Goal: Register for event/course

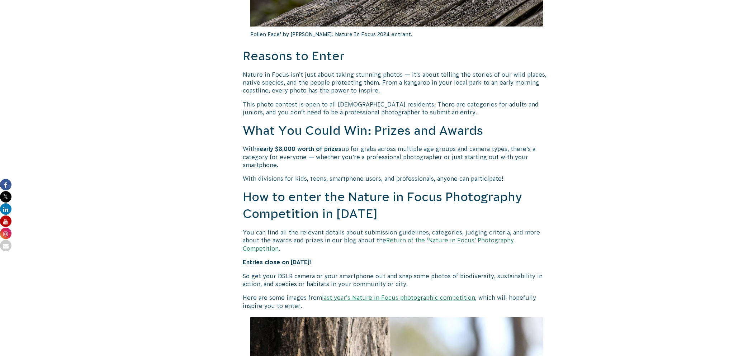
scroll to position [466, 0]
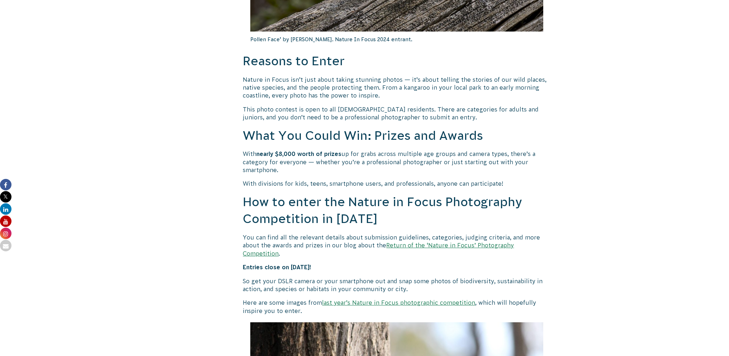
click at [422, 247] on link "Return of the ‘Nature in Focus’ Photography Competition" at bounding box center [378, 249] width 271 height 14
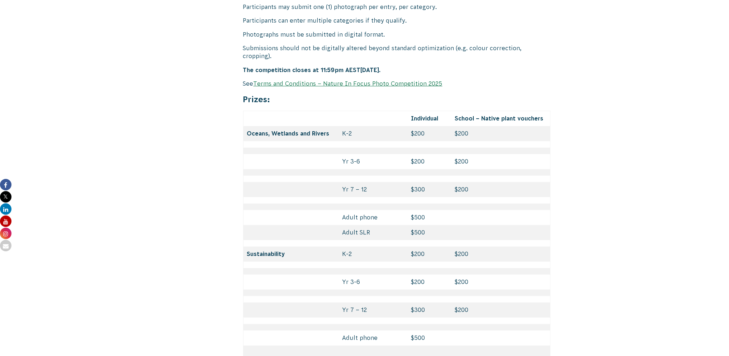
scroll to position [3012, 0]
click at [357, 80] on link "Terms and Conditions – Nature In Focus Photo Competition 2025" at bounding box center [348, 83] width 189 height 6
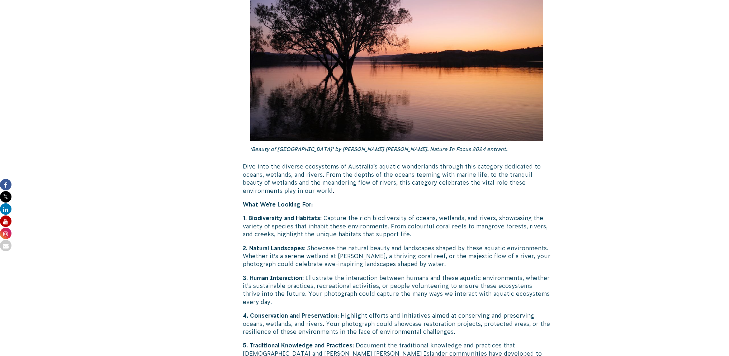
scroll to position [1040, 0]
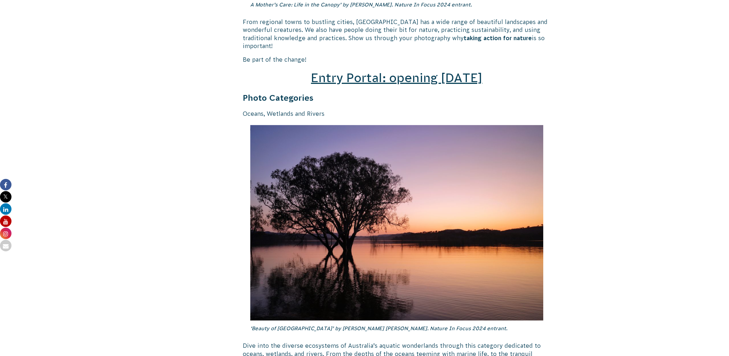
click at [414, 75] on span "Entry Portal: opening July 4" at bounding box center [396, 78] width 171 height 14
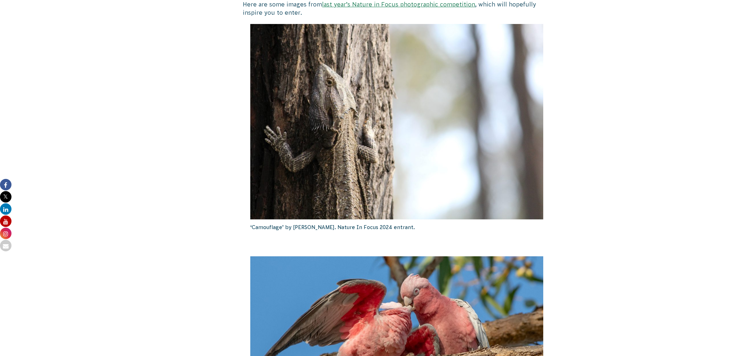
scroll to position [610, 0]
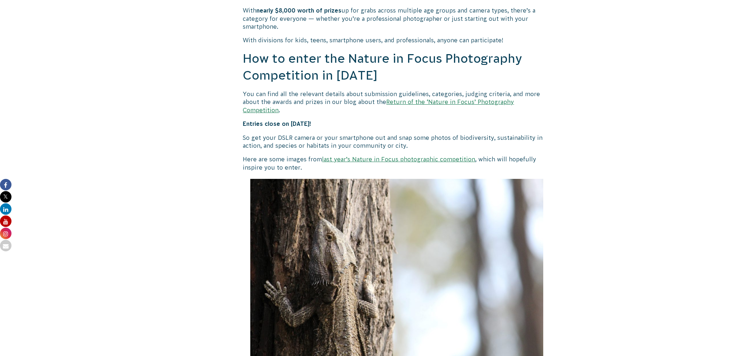
click at [418, 102] on link "Return of the ‘Nature in Focus’ Photography Competition" at bounding box center [378, 106] width 271 height 14
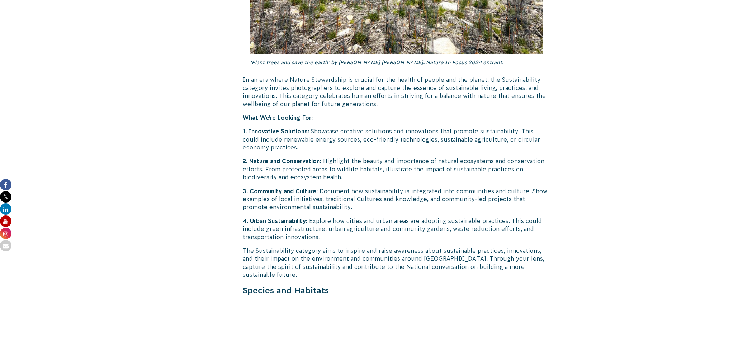
scroll to position [1757, 0]
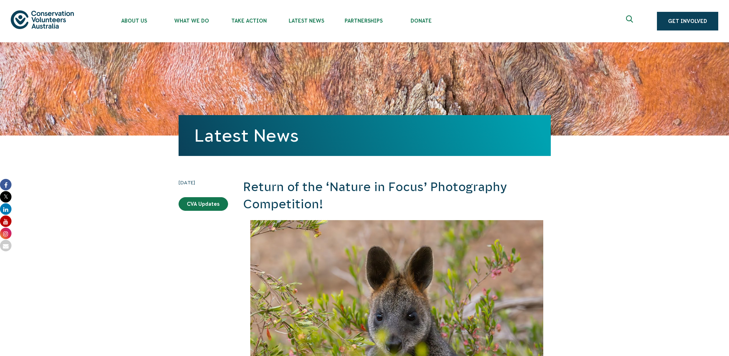
scroll to position [1040, 0]
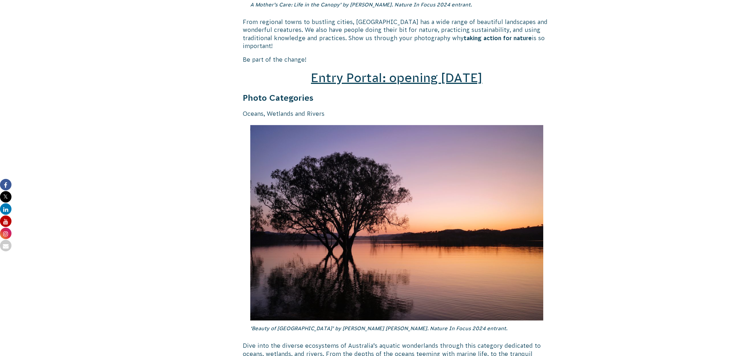
click at [378, 73] on span "Entry Portal: opening [DATE]" at bounding box center [396, 78] width 171 height 14
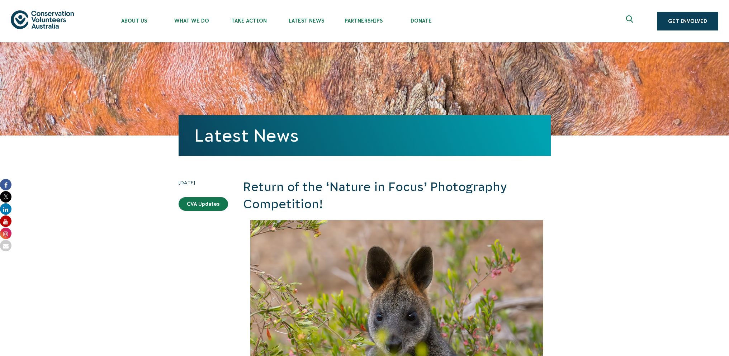
scroll to position [1040, 0]
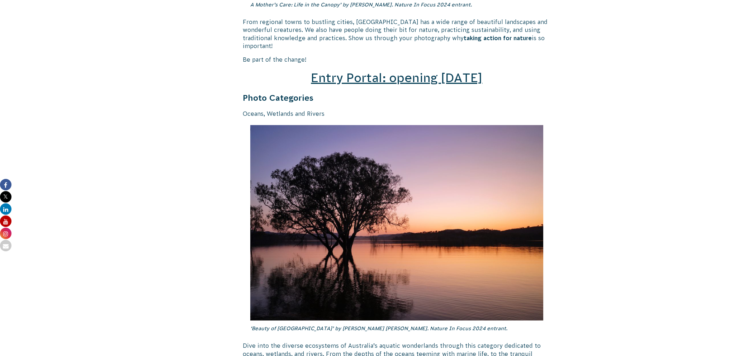
click at [433, 72] on span "Entry Portal: opening [DATE]" at bounding box center [396, 78] width 171 height 14
